Goal: Communication & Community: Answer question/provide support

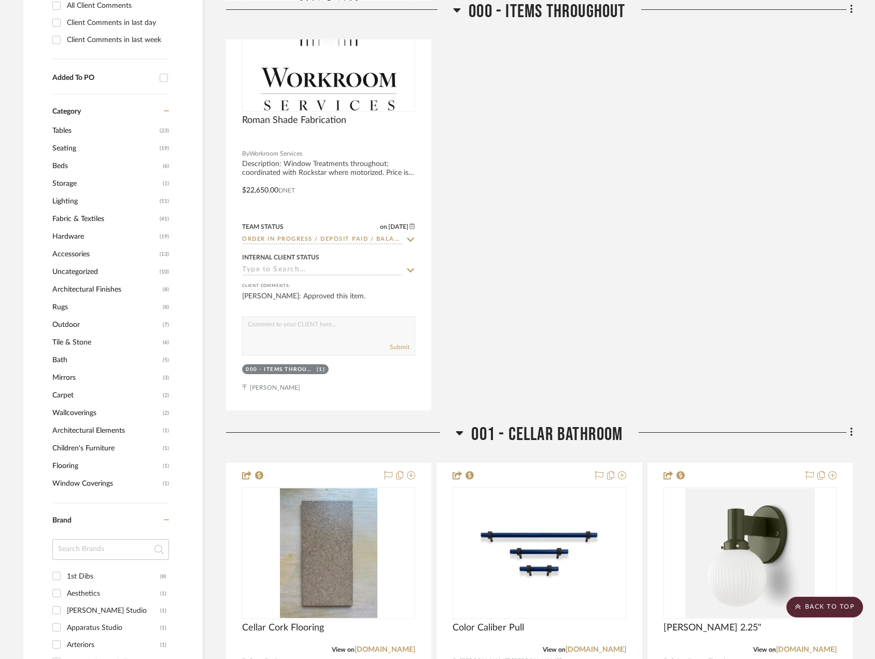
scroll to position [985, 0]
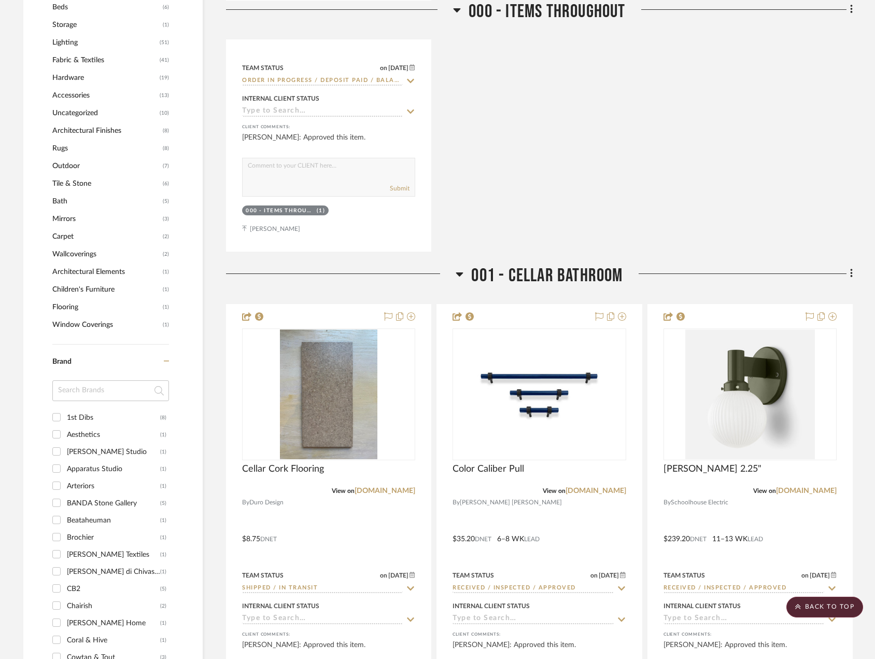
click at [86, 393] on input at bounding box center [110, 390] width 117 height 21
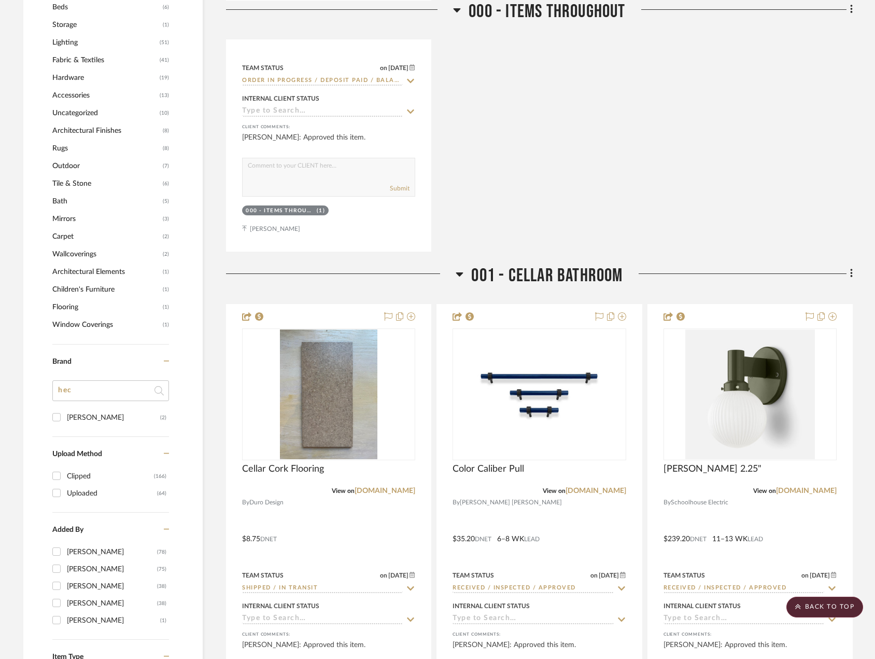
type input "hec"
click at [88, 419] on div "[PERSON_NAME]" at bounding box center [113, 417] width 93 height 17
click at [65, 419] on input "[PERSON_NAME] (2)" at bounding box center [56, 417] width 17 height 17
checkbox input "true"
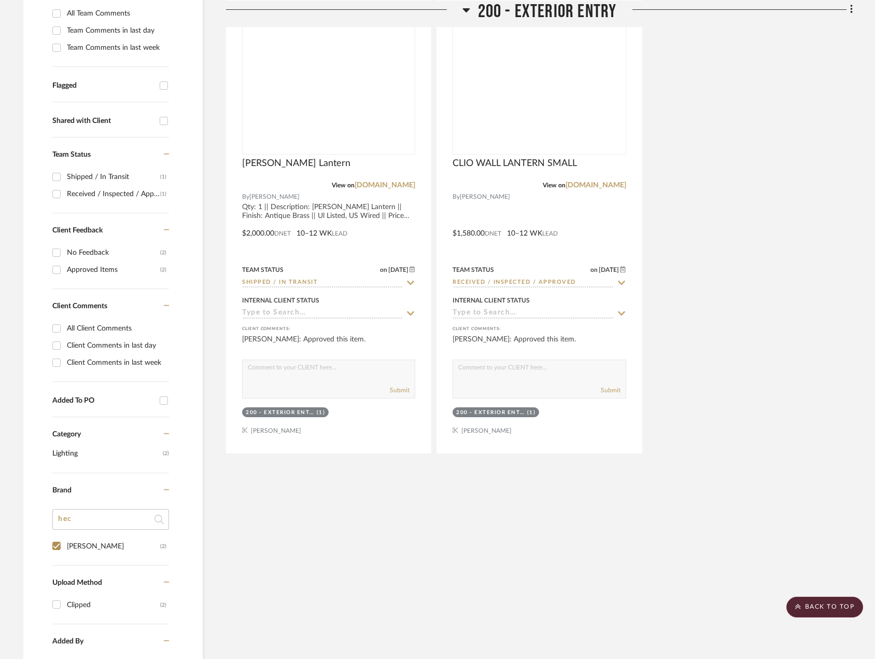
scroll to position [164, 0]
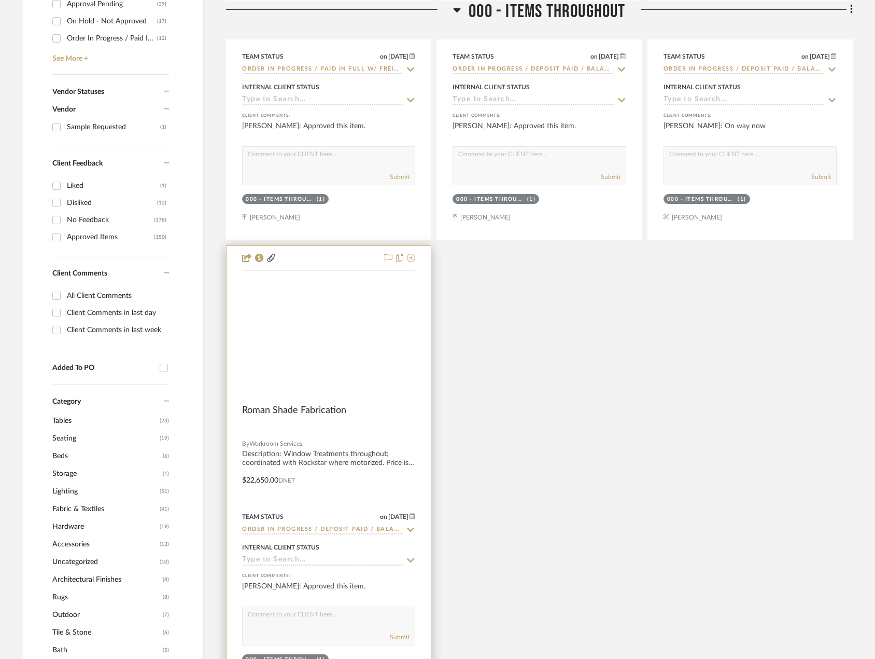
scroll to position [934, 0]
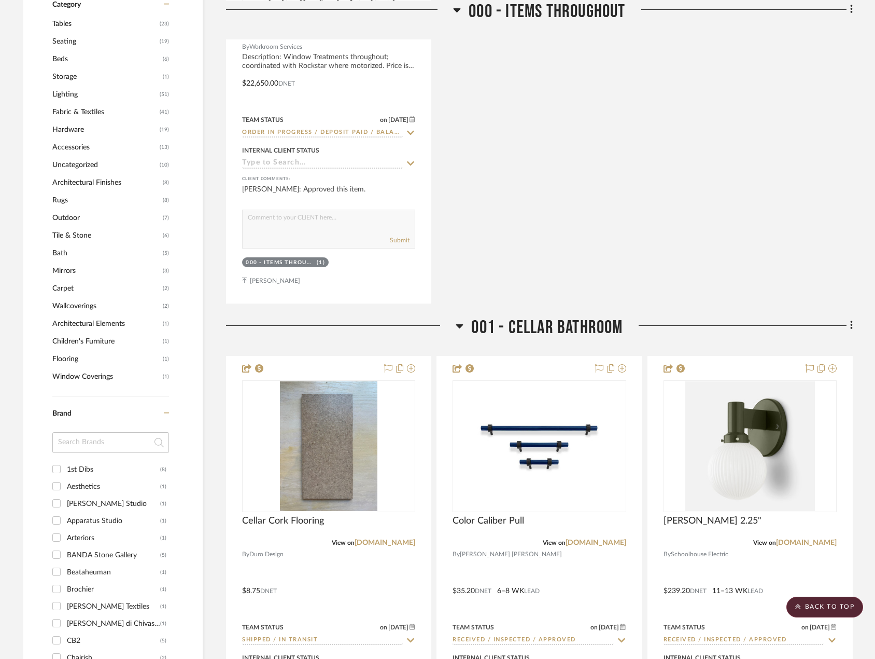
click at [105, 441] on input at bounding box center [110, 442] width 117 height 21
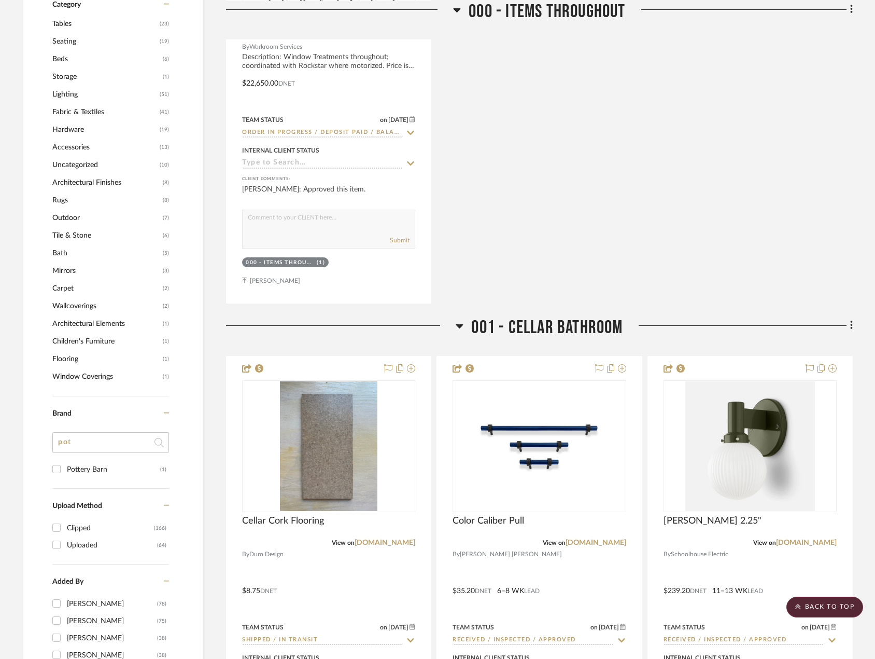
type input "pot"
click at [90, 463] on div "Pottery Barn" at bounding box center [113, 469] width 93 height 17
click at [65, 463] on input "Pottery Barn (1)" at bounding box center [56, 469] width 17 height 17
checkbox input "true"
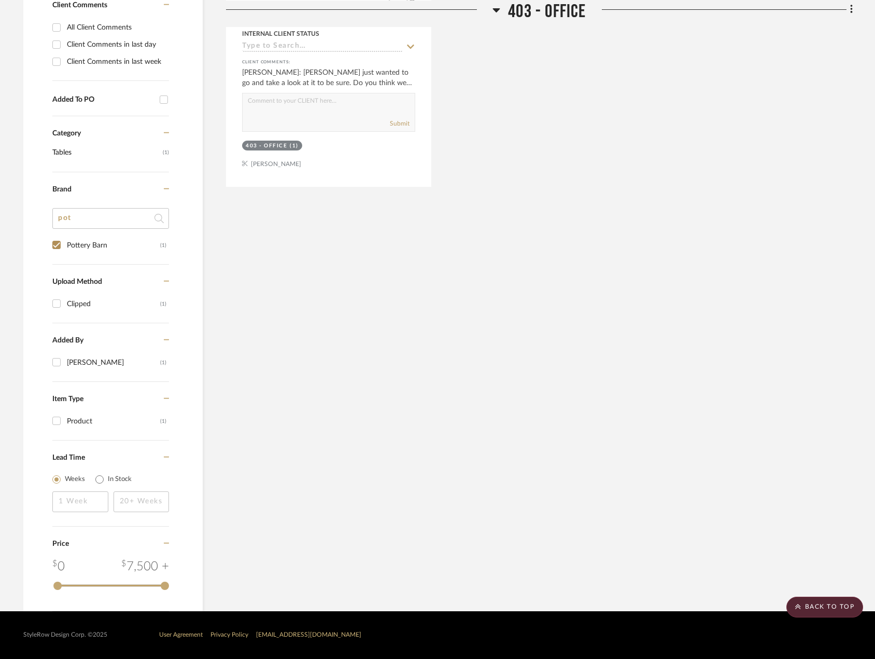
scroll to position [233, 0]
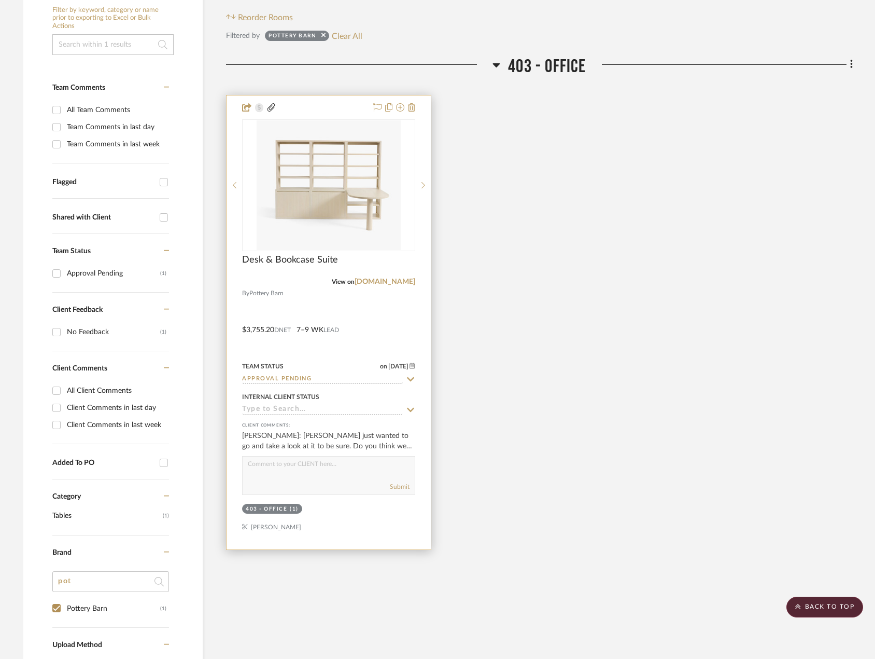
click at [412, 297] on div at bounding box center [329, 322] width 204 height 454
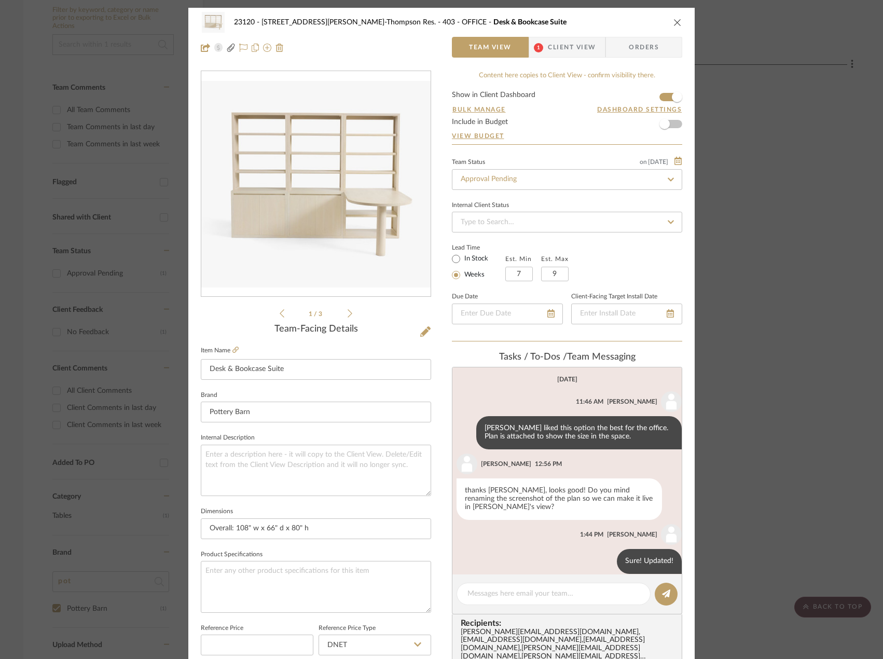
click at [538, 43] on span "1" at bounding box center [538, 47] width 19 height 21
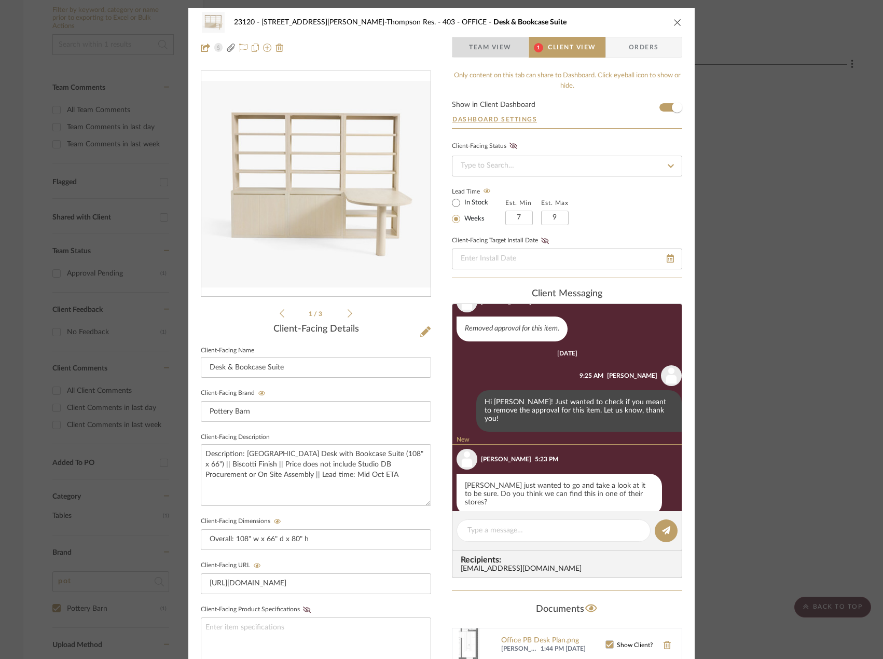
click at [483, 45] on span "Team View" at bounding box center [490, 47] width 43 height 21
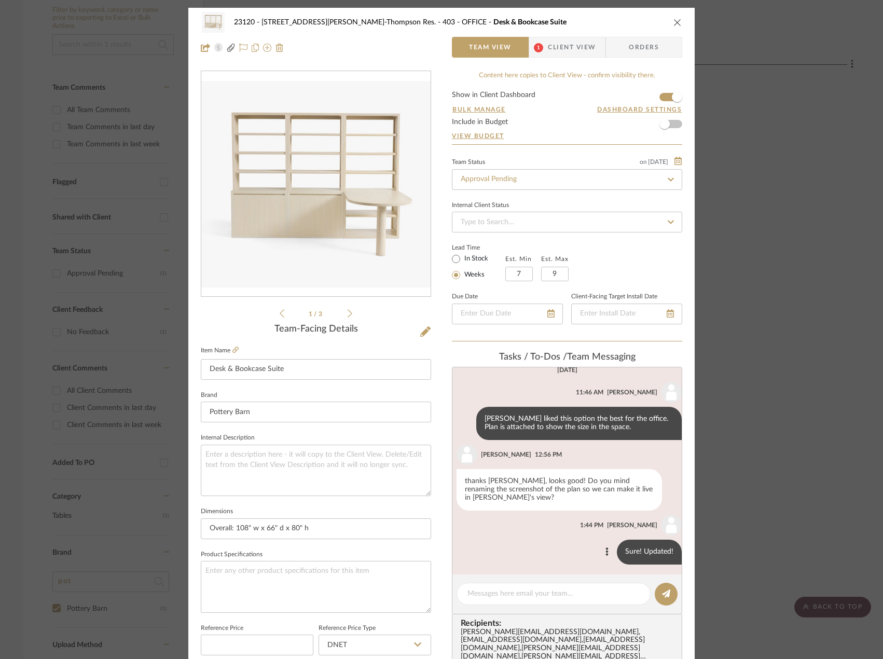
scroll to position [12, 0]
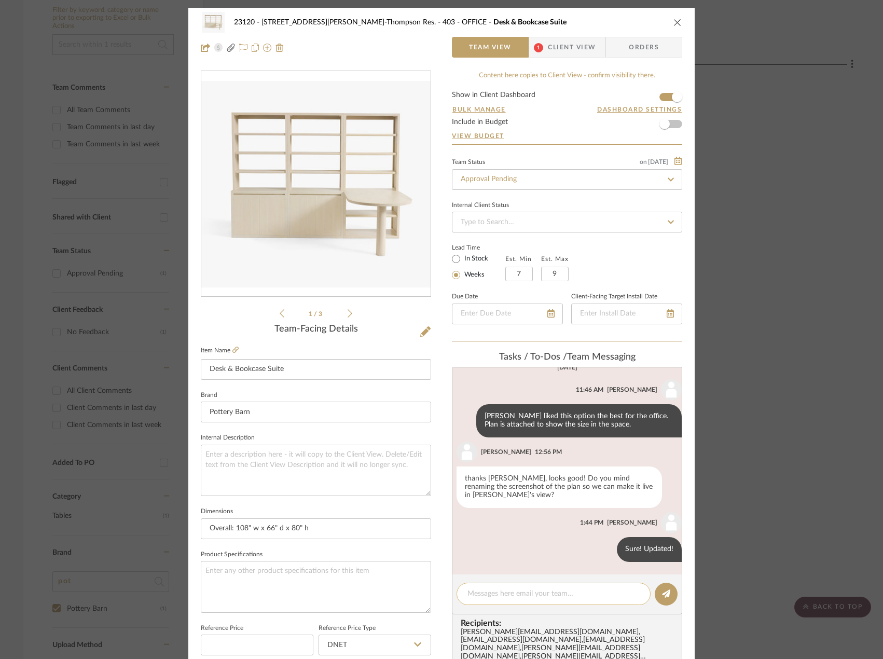
click at [477, 595] on textarea at bounding box center [553, 593] width 172 height 11
type textarea "Checking to see if they have this on display at a store in NYC or CT"
click at [663, 597] on icon at bounding box center [666, 593] width 8 height 8
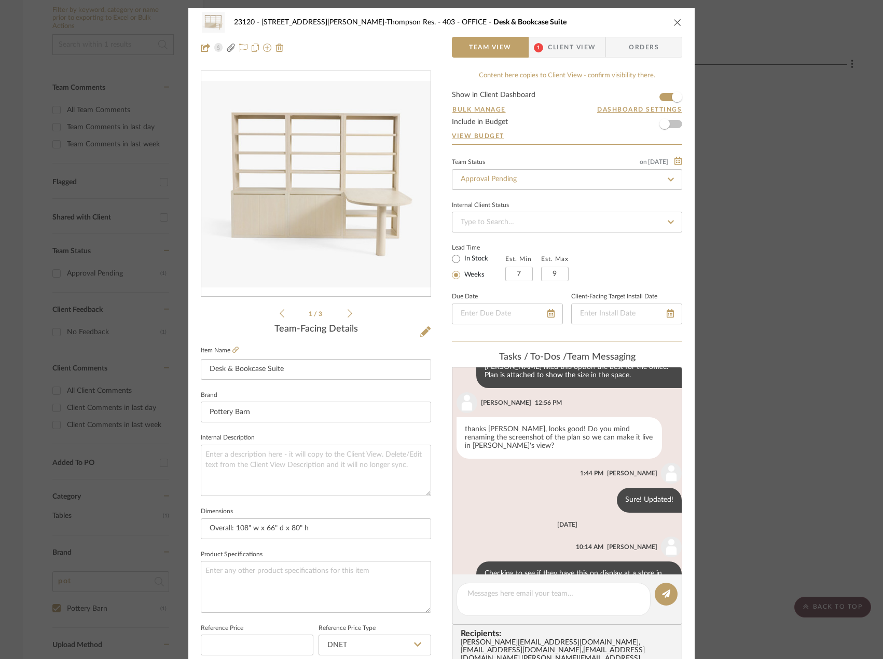
scroll to position [94, 0]
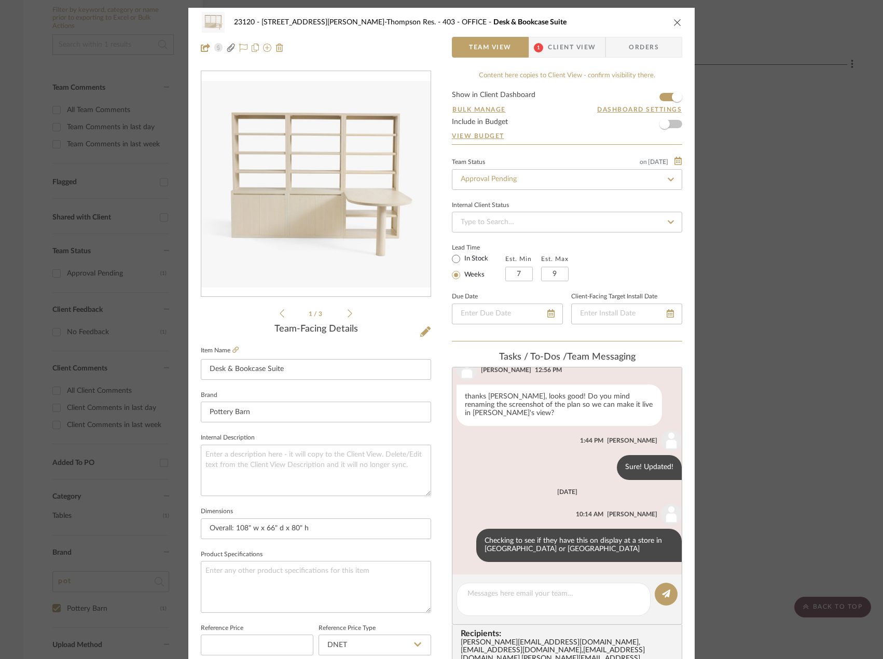
click at [758, 321] on div "23120 - 239 Dean St, Unwin-Thompson Res. 403 - OFFICE Desk & Bookcase Suite Tea…" at bounding box center [441, 329] width 883 height 659
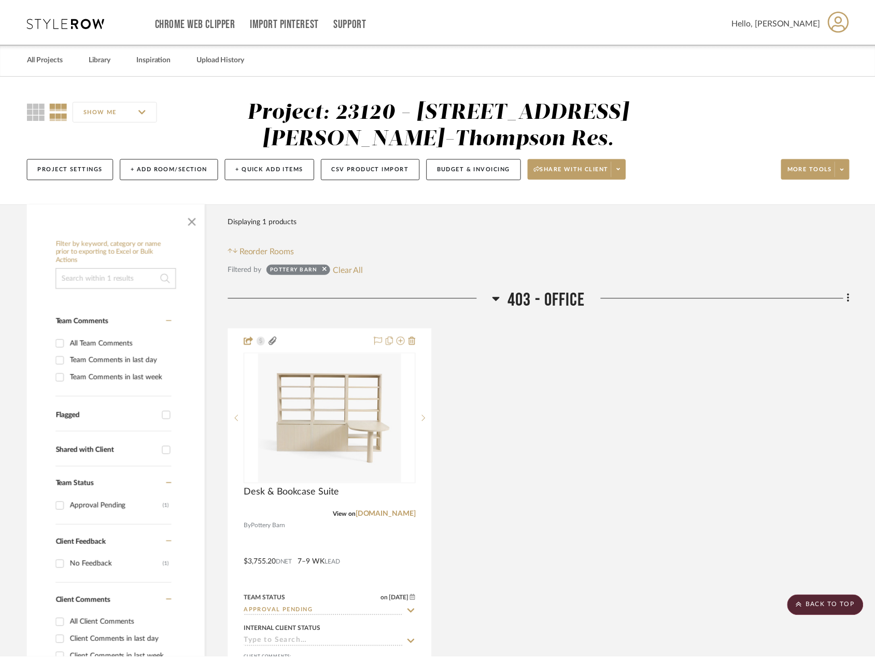
scroll to position [233, 0]
